Goal: Task Accomplishment & Management: Use online tool/utility

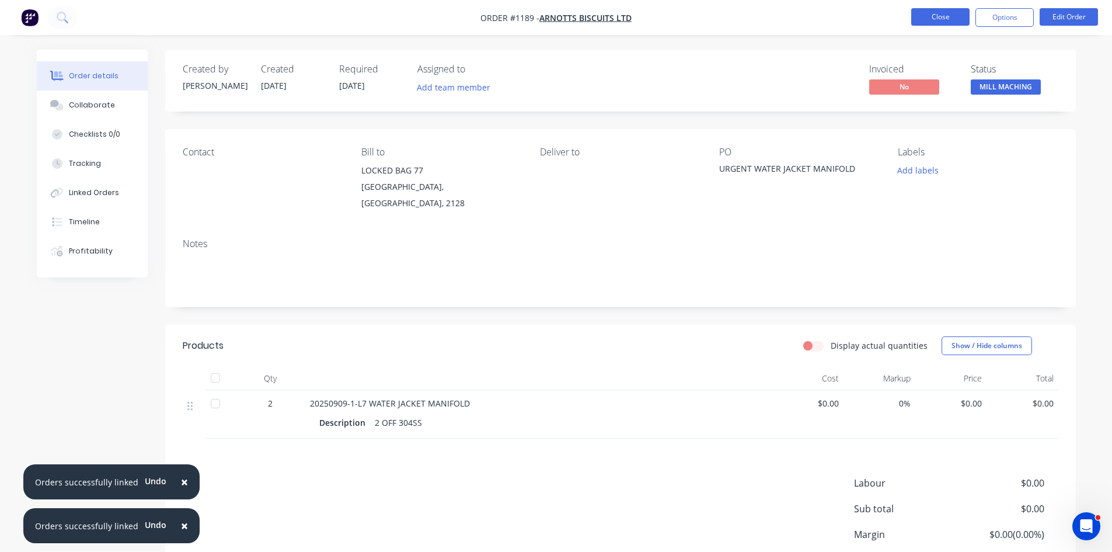
click at [959, 18] on button "Close" at bounding box center [940, 17] width 58 height 18
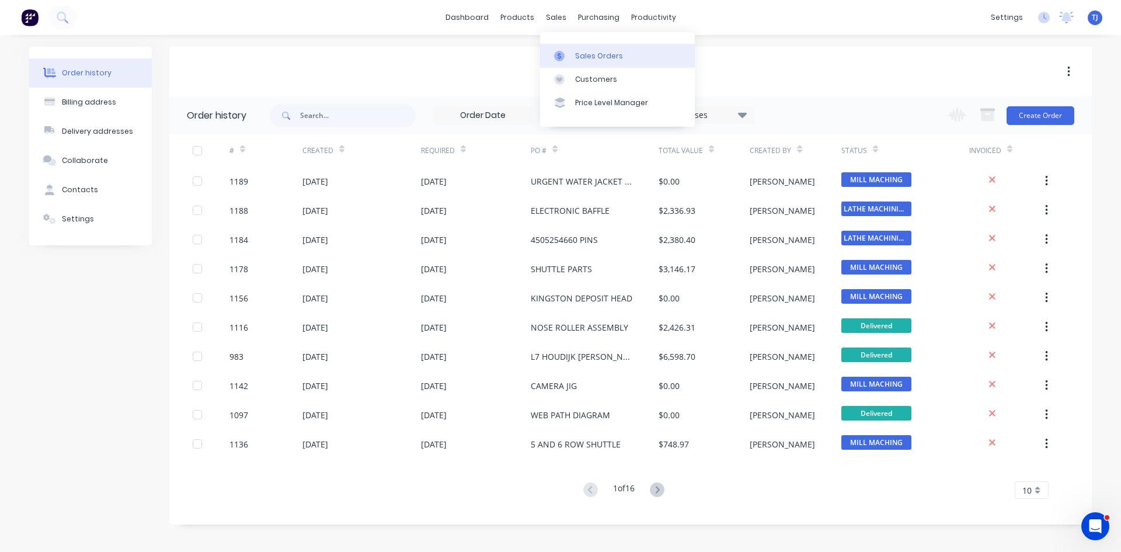
click at [579, 54] on div "Sales Orders" at bounding box center [599, 56] width 48 height 11
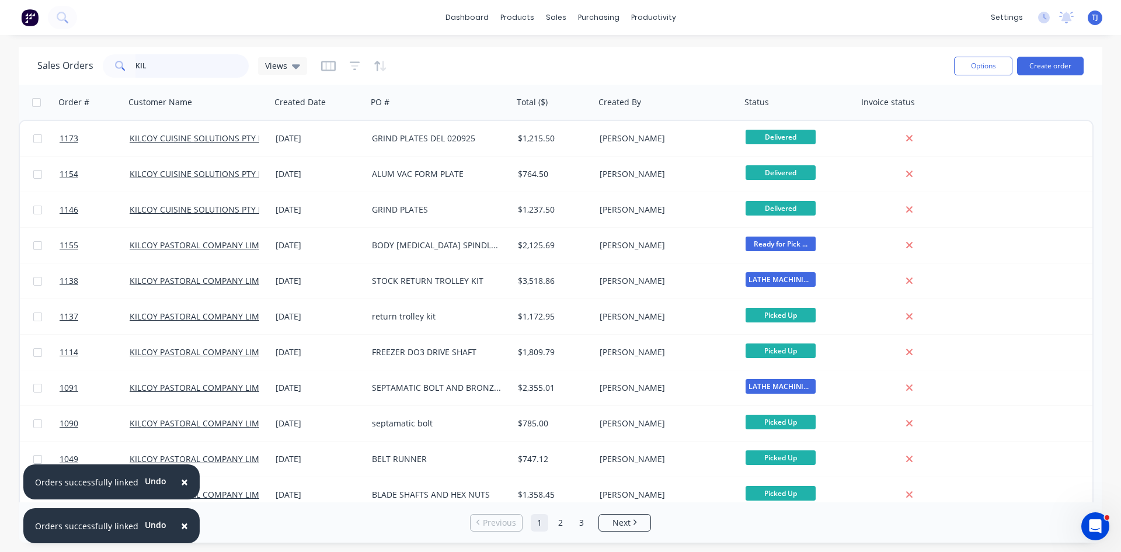
click at [140, 67] on input "KIL" at bounding box center [192, 65] width 114 height 23
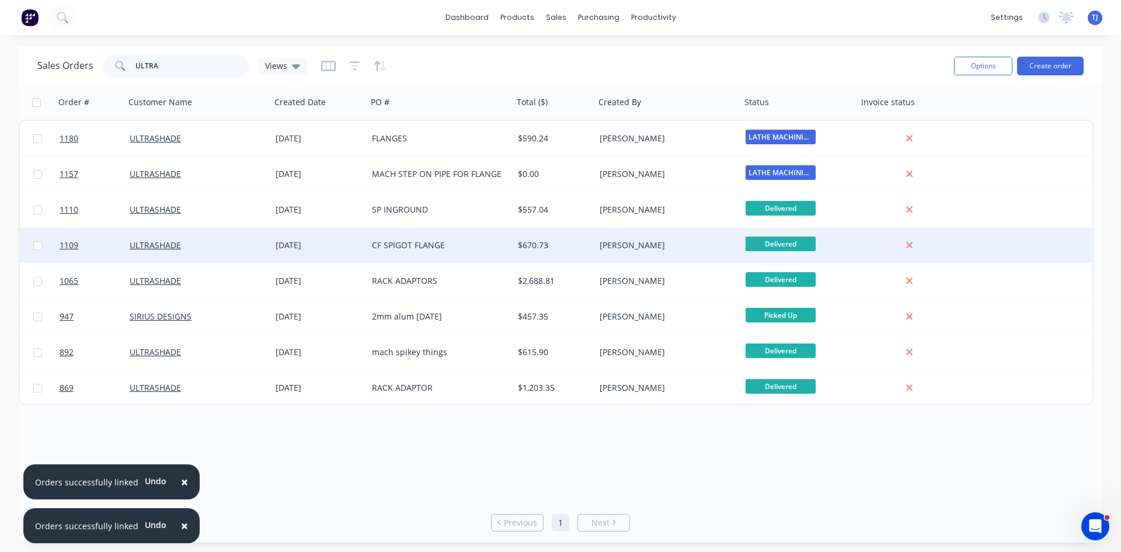
type input "ULTRA"
click at [426, 249] on div "CF SPIGOT FLANGE" at bounding box center [437, 245] width 130 height 12
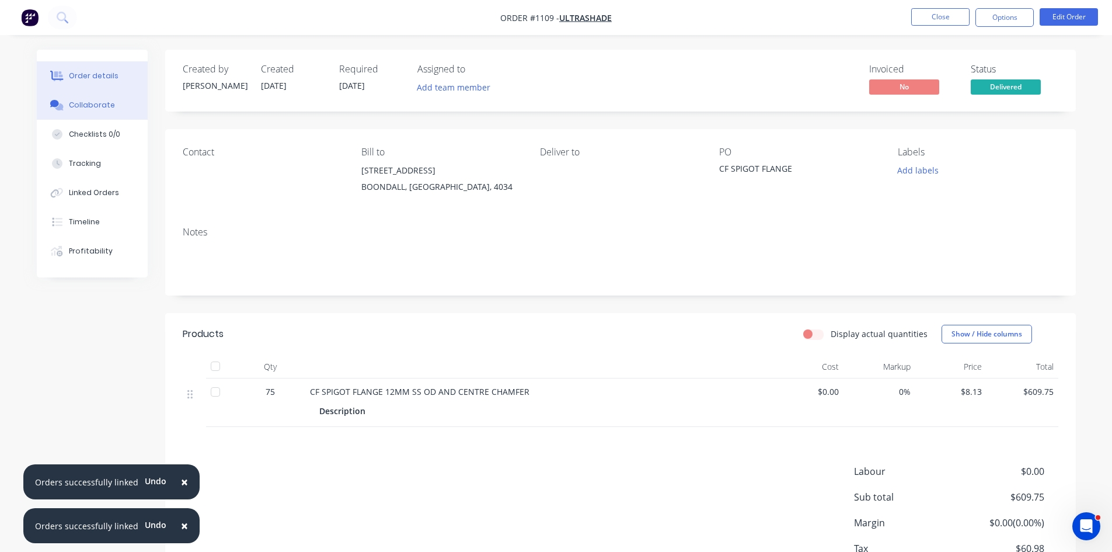
click at [80, 110] on button "Collaborate" at bounding box center [92, 104] width 111 height 29
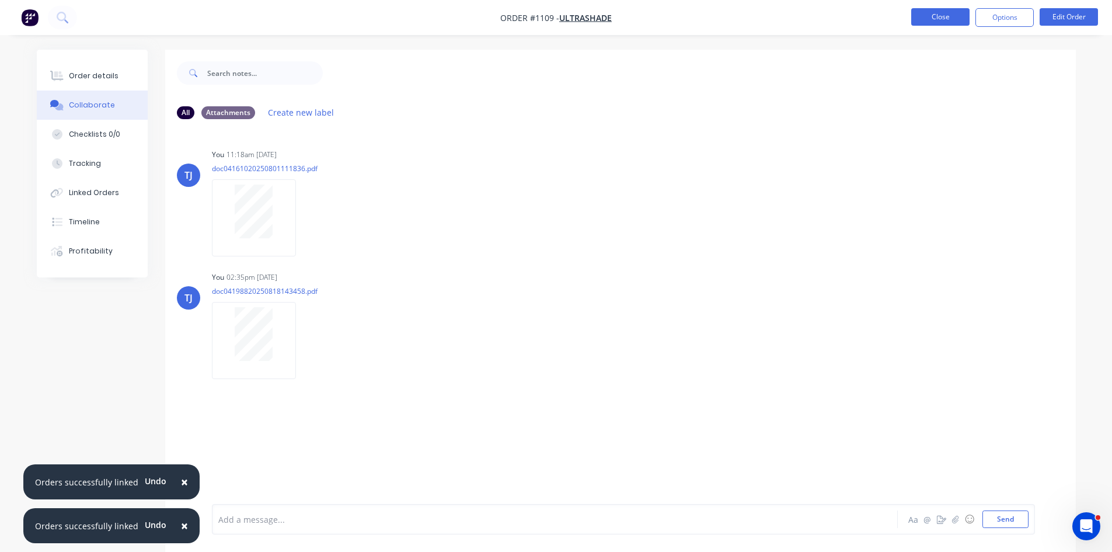
click at [943, 24] on button "Close" at bounding box center [940, 17] width 58 height 18
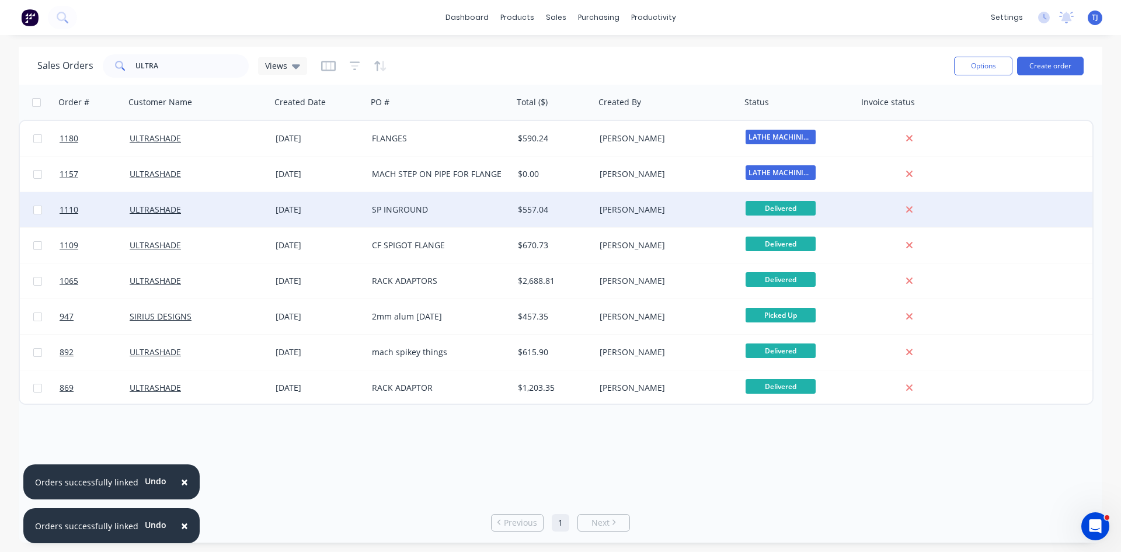
click at [404, 211] on div "SP INGROUND" at bounding box center [437, 210] width 130 height 12
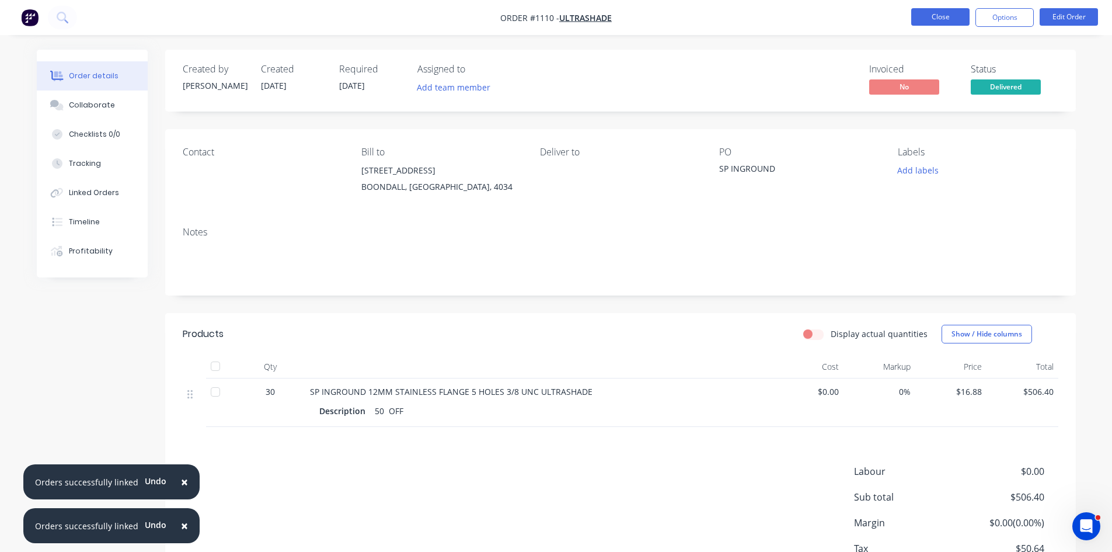
click at [926, 18] on button "Close" at bounding box center [940, 17] width 58 height 18
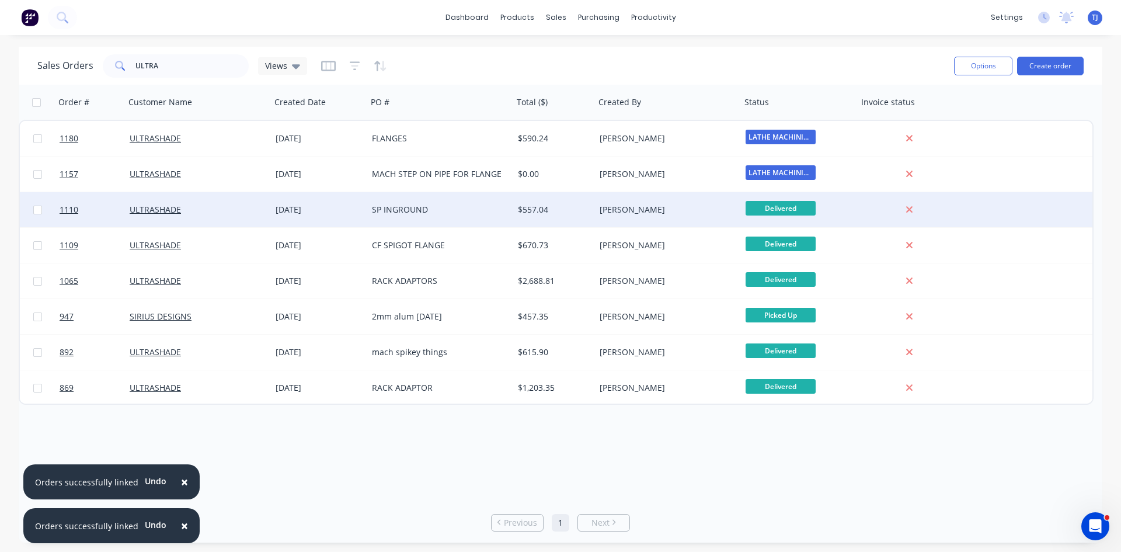
click at [410, 201] on div "SP INGROUND" at bounding box center [440, 209] width 146 height 35
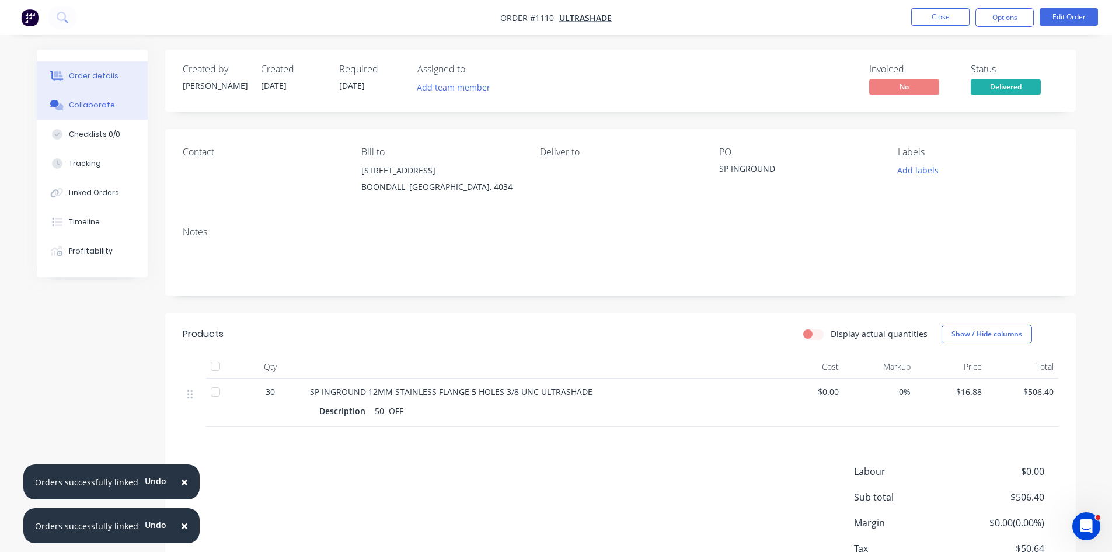
click at [76, 107] on div "Collaborate" at bounding box center [92, 105] width 46 height 11
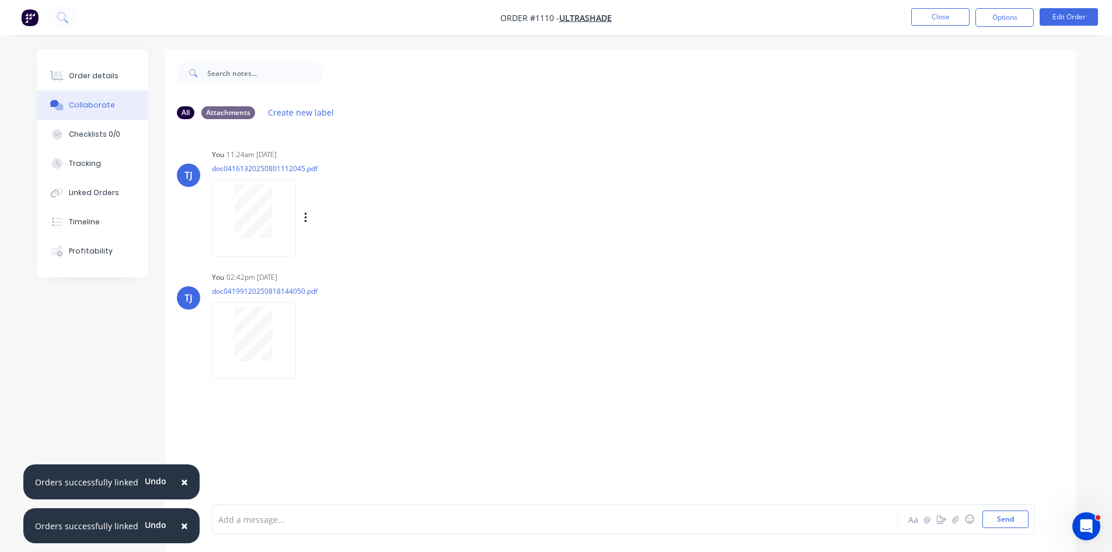
click at [277, 216] on div at bounding box center [254, 211] width 74 height 54
click at [112, 77] on div "Order details" at bounding box center [94, 76] width 50 height 11
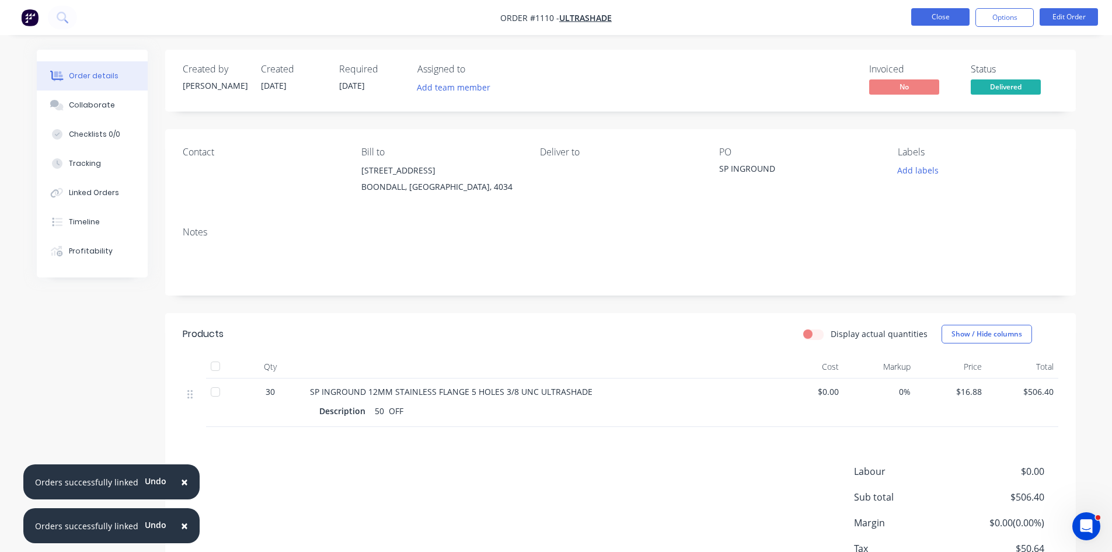
click at [922, 14] on button "Close" at bounding box center [940, 17] width 58 height 18
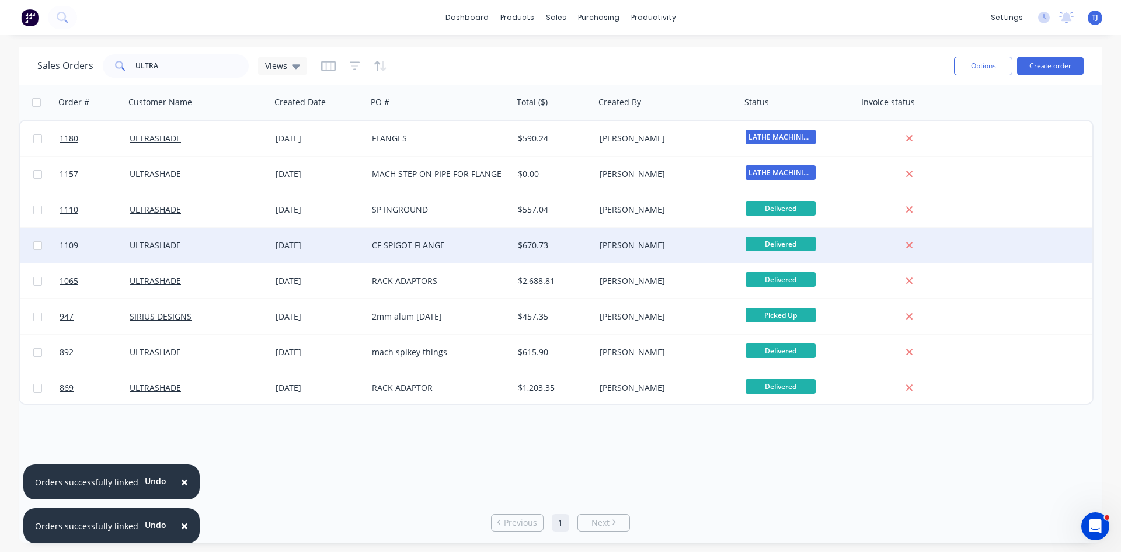
click at [308, 246] on div "[DATE]" at bounding box center [319, 245] width 87 height 12
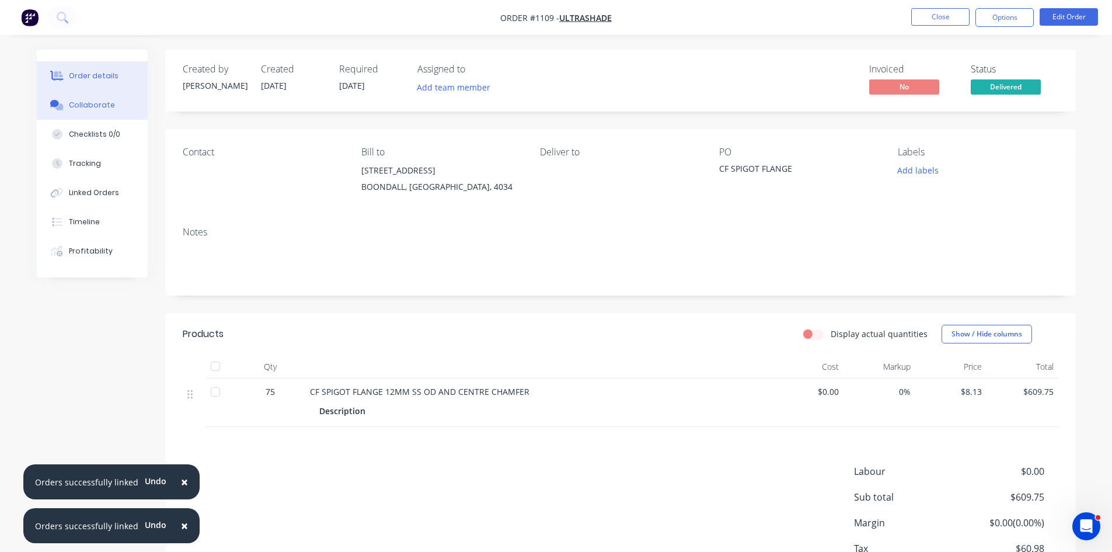
click at [99, 102] on div "Collaborate" at bounding box center [92, 105] width 46 height 11
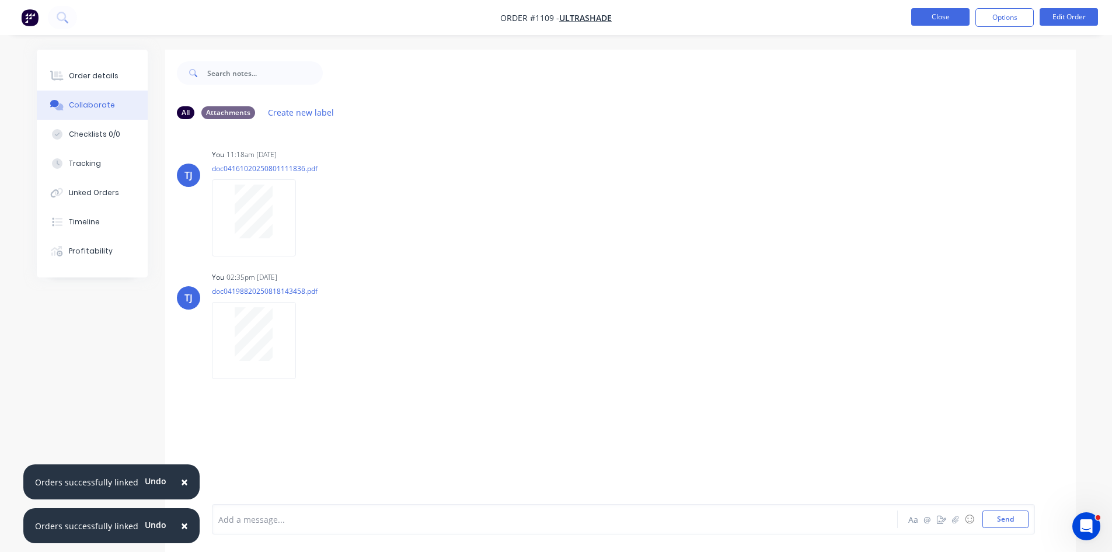
click at [935, 17] on button "Close" at bounding box center [940, 17] width 58 height 18
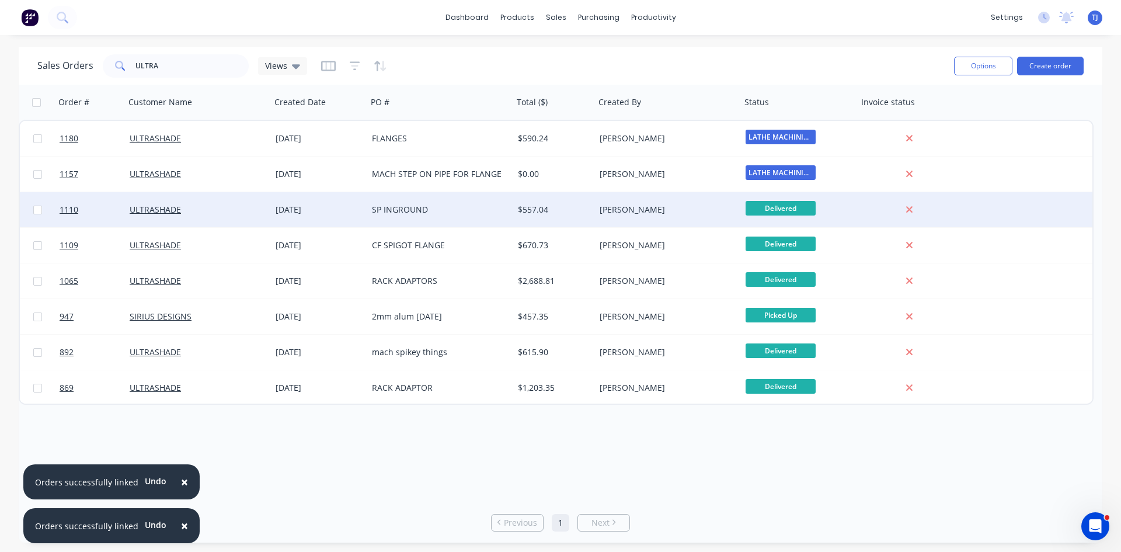
click at [385, 207] on div "SP INGROUND" at bounding box center [437, 210] width 130 height 12
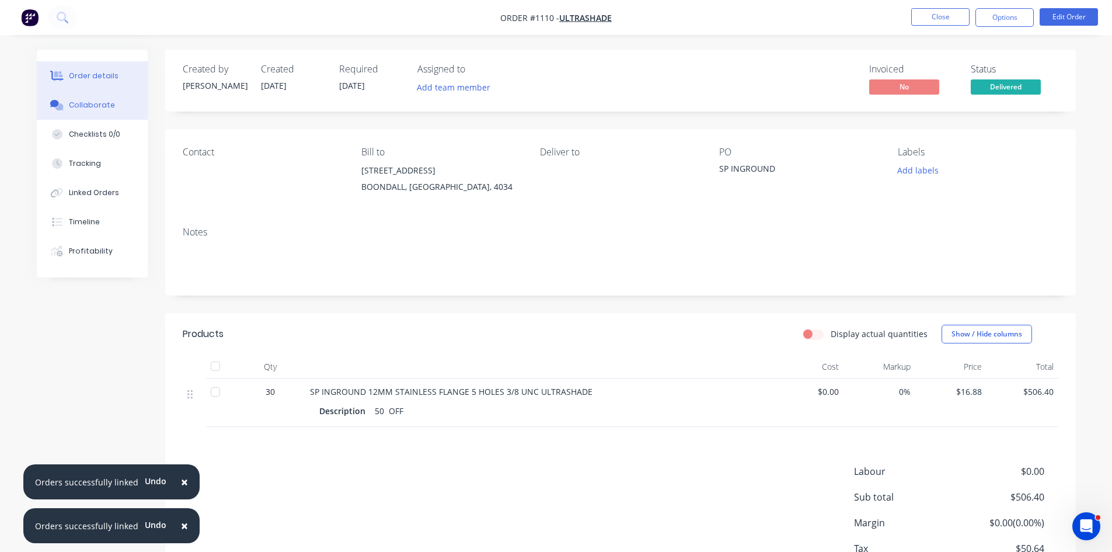
click at [89, 103] on div "Collaborate" at bounding box center [92, 105] width 46 height 11
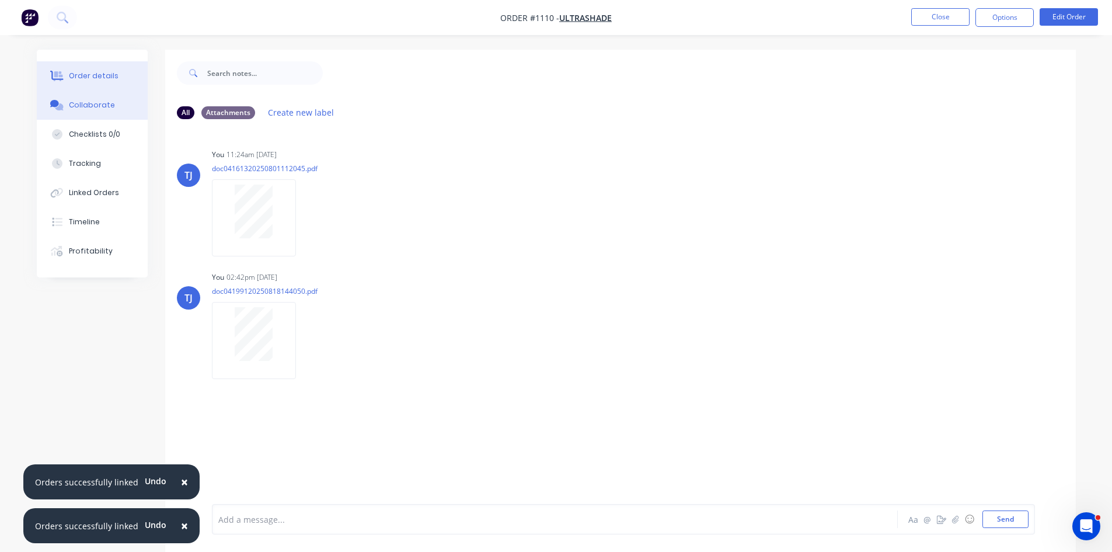
click at [105, 76] on div "Order details" at bounding box center [94, 76] width 50 height 11
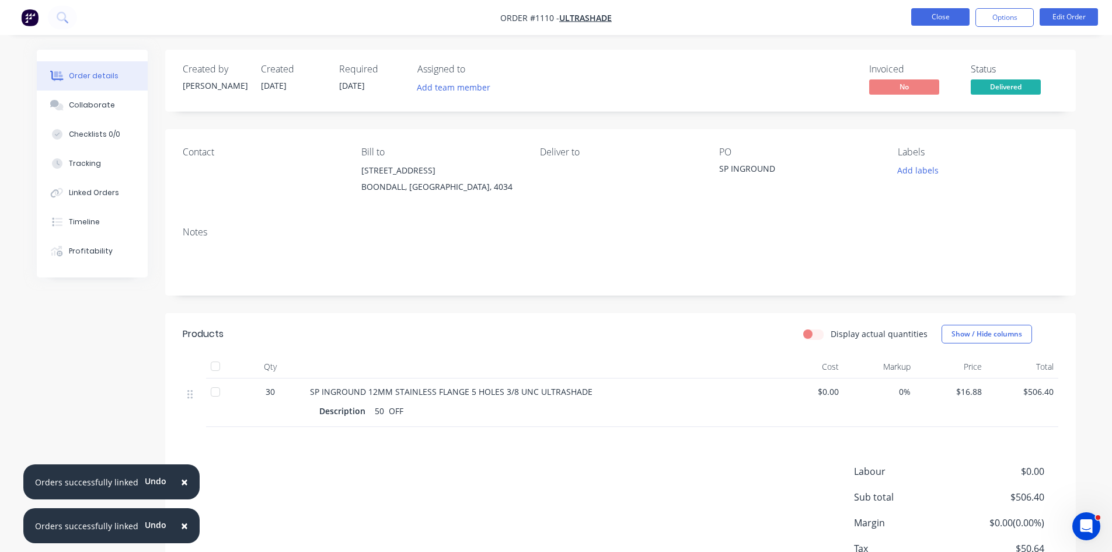
click at [947, 18] on button "Close" at bounding box center [940, 17] width 58 height 18
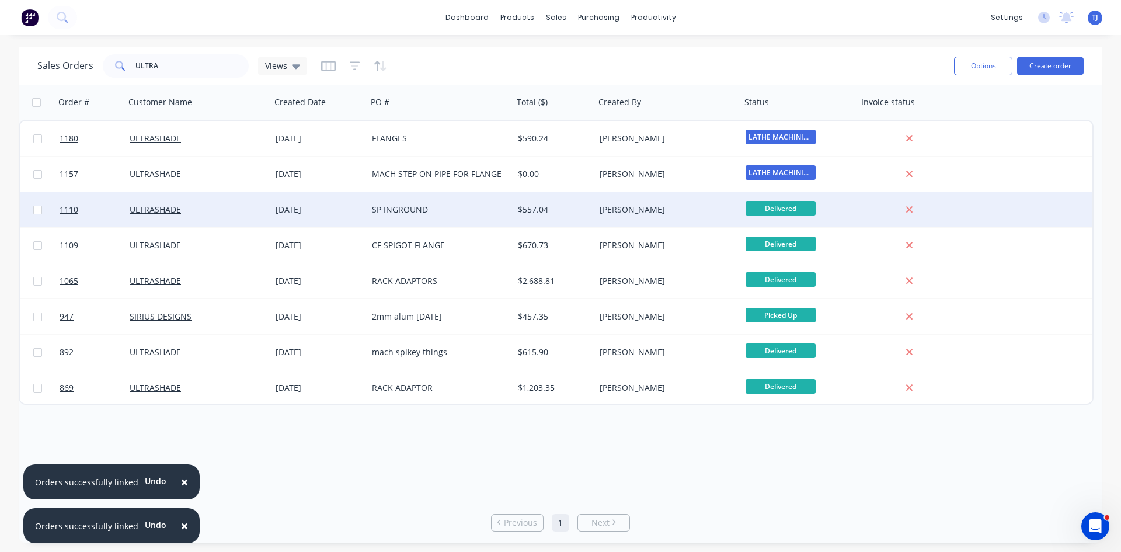
click at [322, 212] on div "[DATE]" at bounding box center [319, 210] width 87 height 12
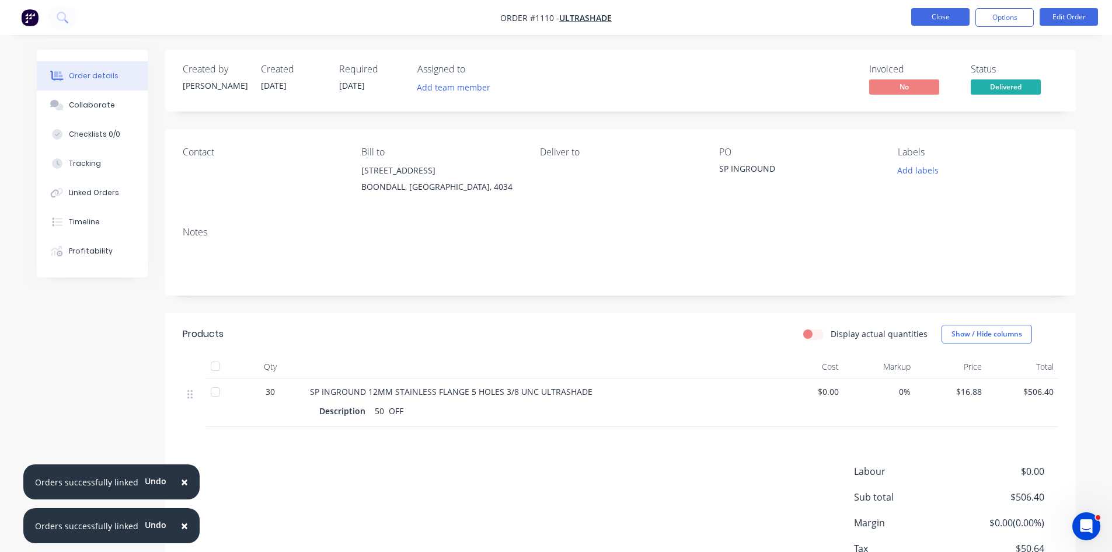
click at [938, 19] on button "Close" at bounding box center [940, 17] width 58 height 18
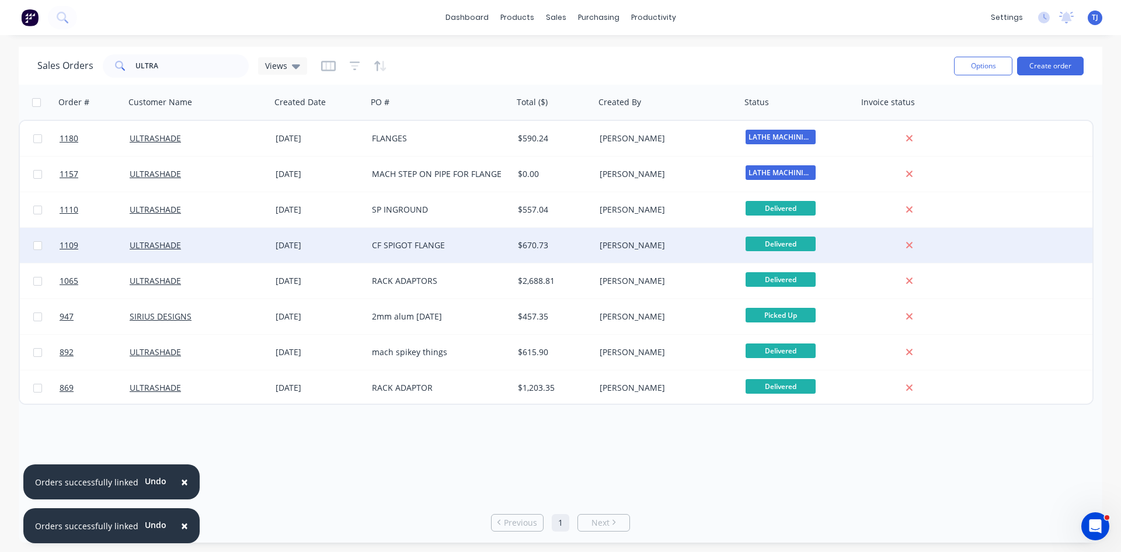
click at [339, 243] on div "[DATE]" at bounding box center [319, 245] width 87 height 12
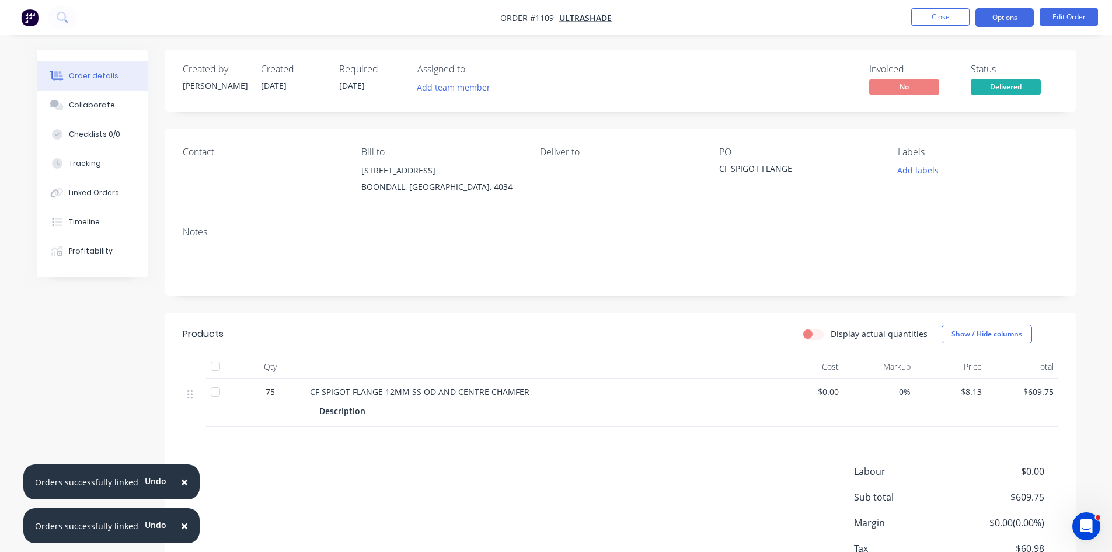
click at [1003, 22] on button "Options" at bounding box center [1004, 17] width 58 height 19
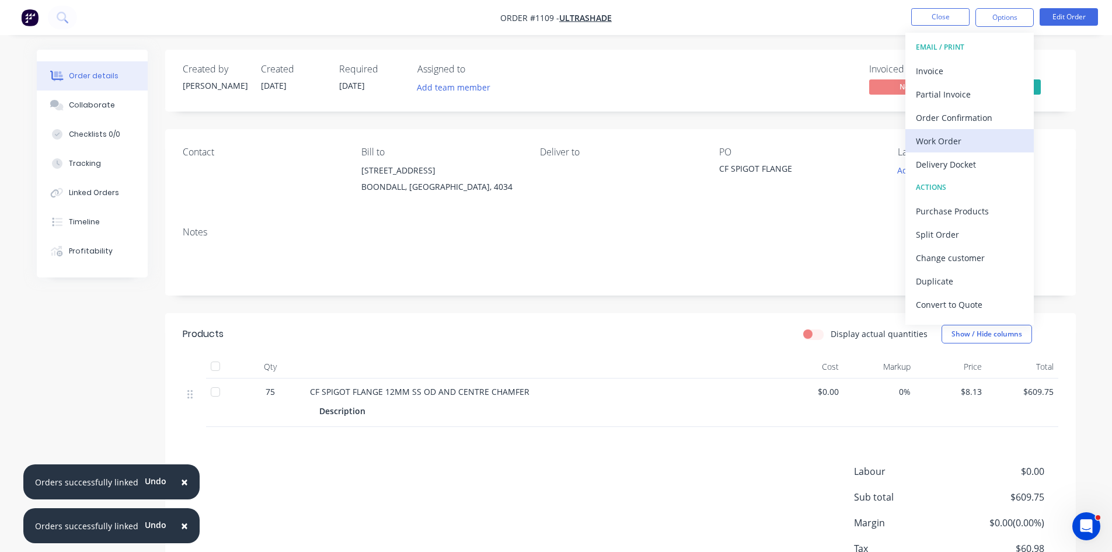
click at [953, 134] on div "Work Order" at bounding box center [969, 141] width 107 height 17
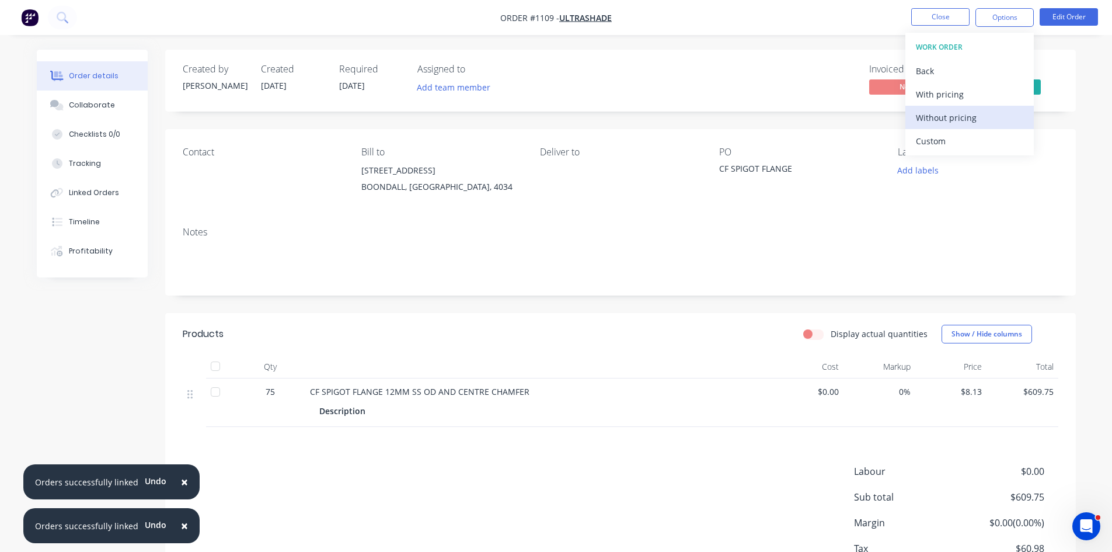
click at [952, 126] on button "Without pricing" at bounding box center [969, 117] width 128 height 23
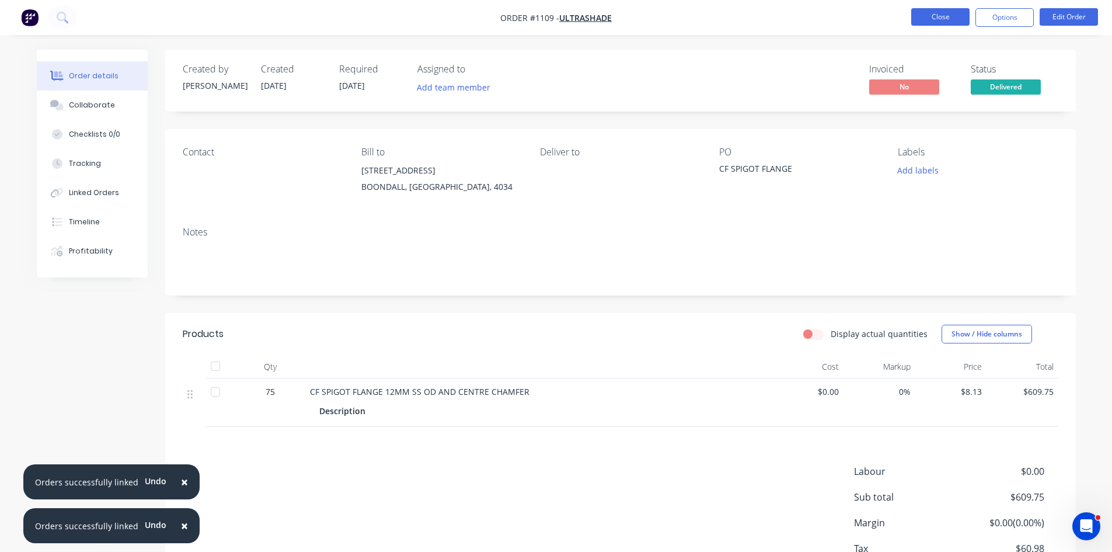
click at [927, 21] on button "Close" at bounding box center [940, 17] width 58 height 18
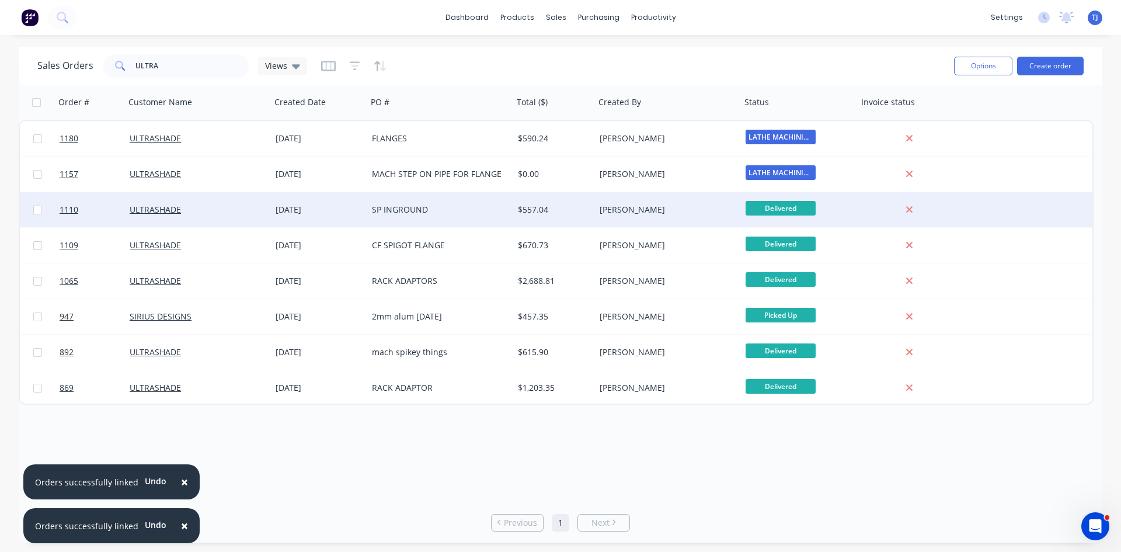
click at [413, 215] on div "SP INGROUND" at bounding box center [437, 210] width 130 height 12
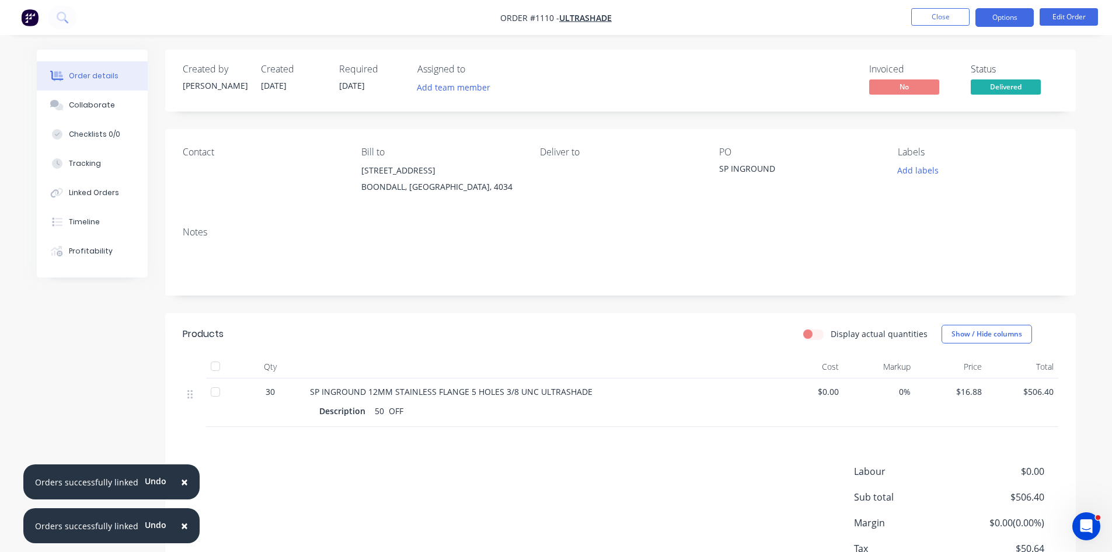
click at [982, 18] on button "Options" at bounding box center [1004, 17] width 58 height 19
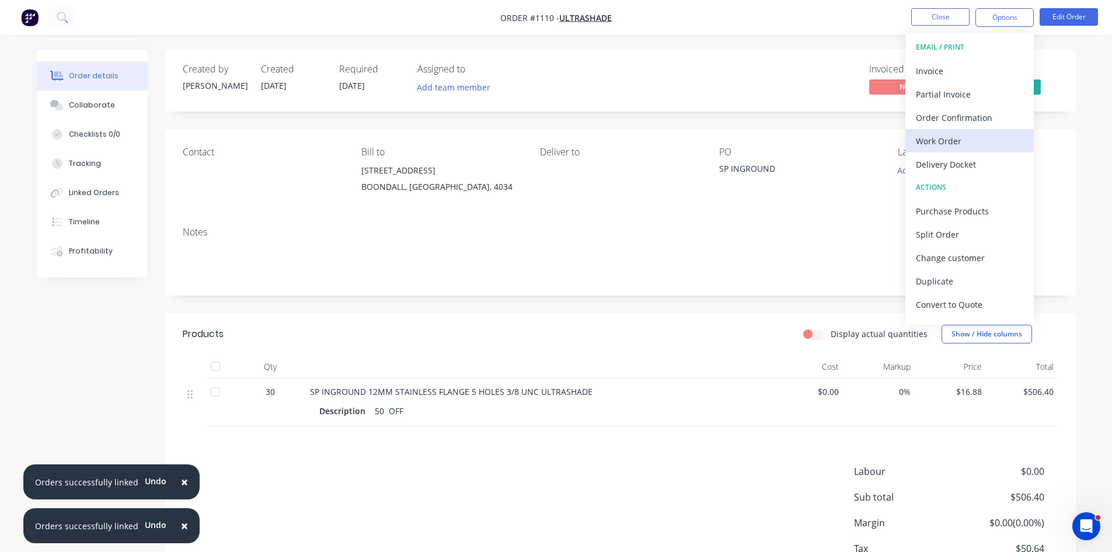
click at [960, 140] on div "Work Order" at bounding box center [969, 141] width 107 height 17
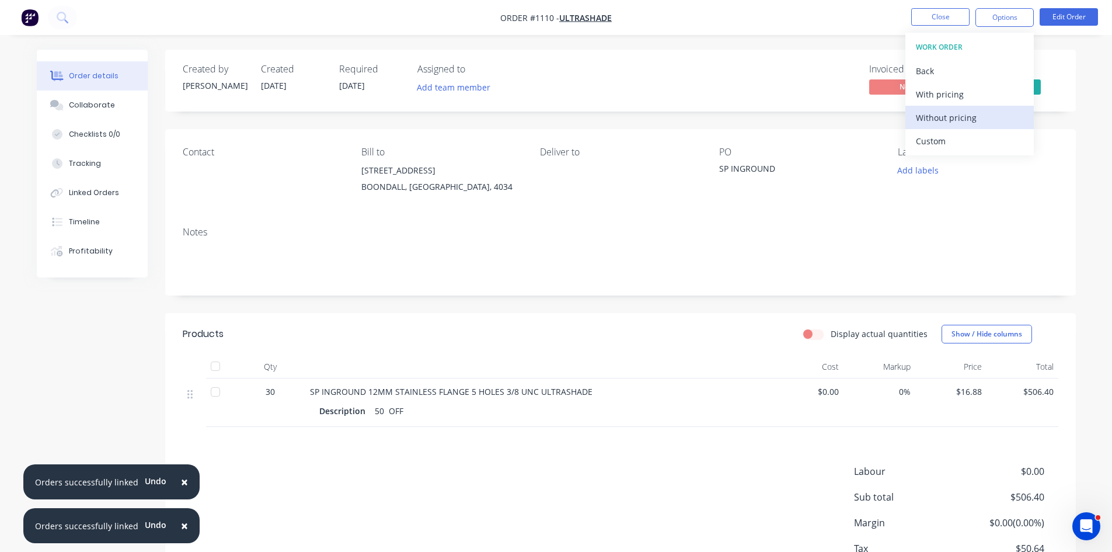
click at [961, 122] on div "Without pricing" at bounding box center [969, 117] width 107 height 17
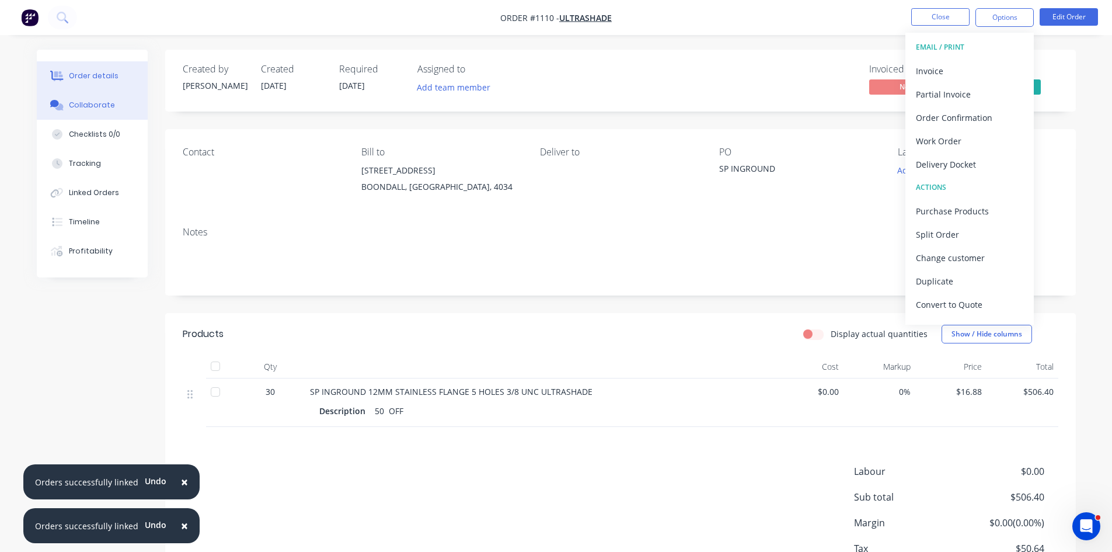
click at [109, 102] on div "Collaborate" at bounding box center [92, 105] width 46 height 11
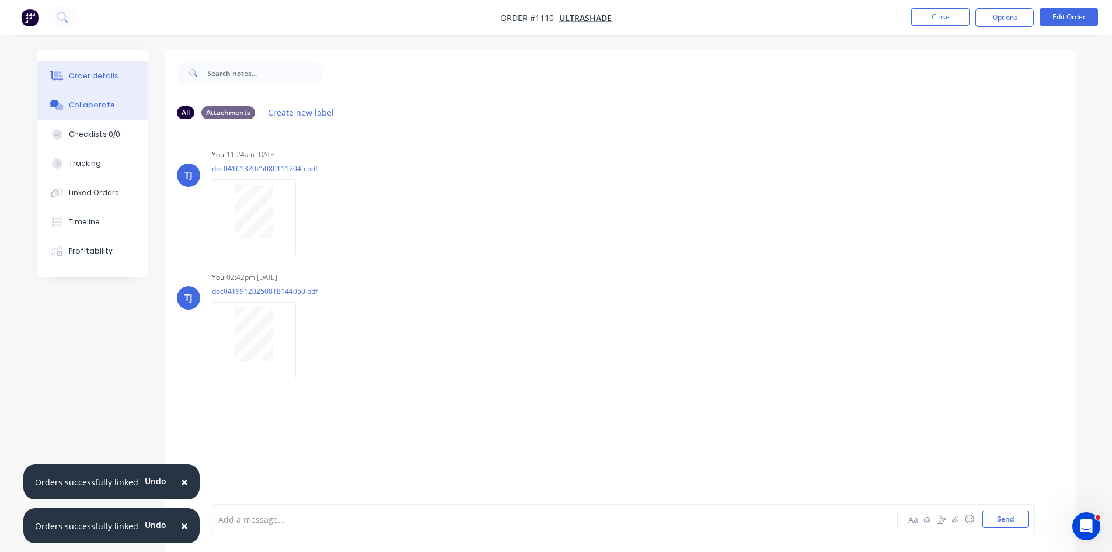
click at [110, 78] on div "Order details" at bounding box center [94, 76] width 50 height 11
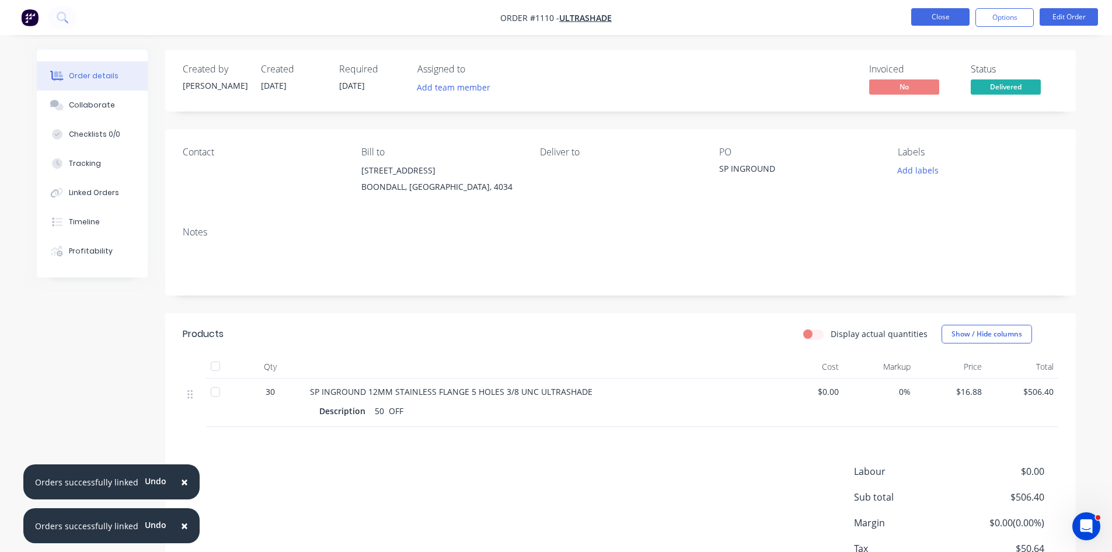
click at [950, 22] on button "Close" at bounding box center [940, 17] width 58 height 18
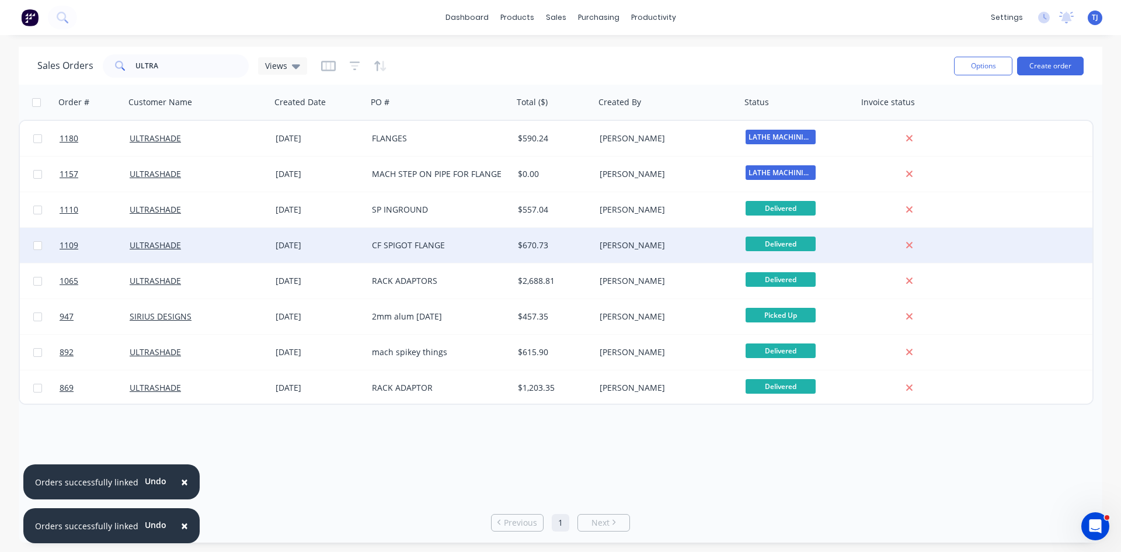
click at [408, 242] on div "CF SPIGOT FLANGE" at bounding box center [437, 245] width 130 height 12
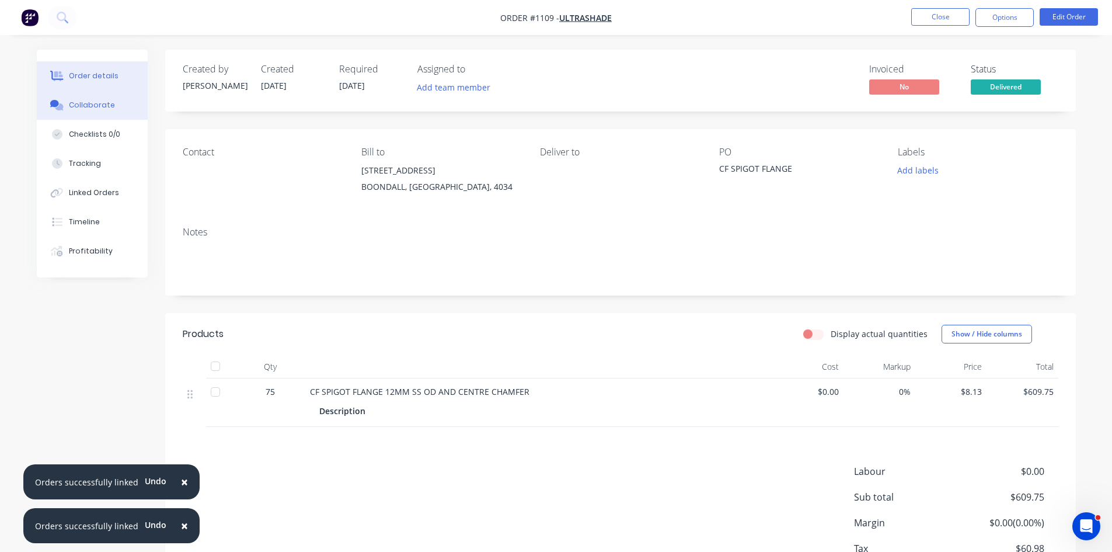
click at [83, 103] on div "Collaborate" at bounding box center [92, 105] width 46 height 11
